Goal: Transaction & Acquisition: Purchase product/service

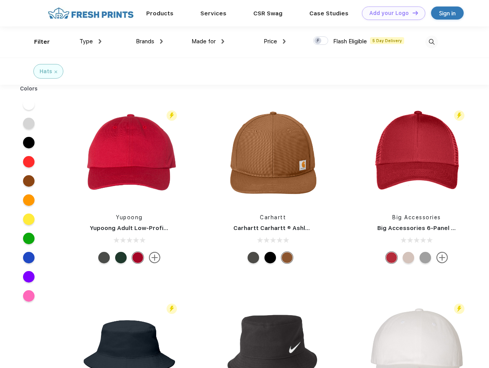
scroll to position [0, 0]
click at [390, 13] on link "Add your Logo Design Tool" at bounding box center [393, 13] width 63 height 13
click at [0, 0] on div "Design Tool" at bounding box center [0, 0] width 0 height 0
click at [412, 13] on link "Add your Logo Design Tool" at bounding box center [393, 13] width 63 height 13
click at [37, 42] on div "Filter" at bounding box center [42, 42] width 16 height 9
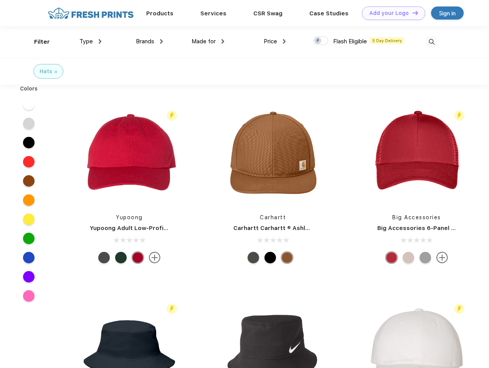
click at [91, 41] on span "Type" at bounding box center [85, 41] width 13 height 7
click at [149, 41] on span "Brands" at bounding box center [145, 41] width 18 height 7
click at [208, 41] on span "Made for" at bounding box center [203, 41] width 24 height 7
click at [275, 41] on span "Price" at bounding box center [270, 41] width 13 height 7
click at [321, 41] on div at bounding box center [320, 40] width 15 height 8
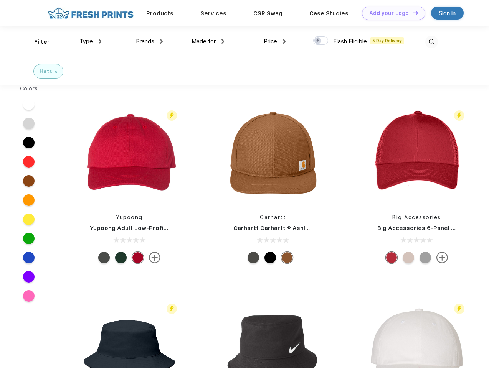
click at [318, 41] on input "checkbox" at bounding box center [315, 38] width 5 height 5
click at [431, 42] on img at bounding box center [431, 42] width 13 height 13
